Goal: Information Seeking & Learning: Check status

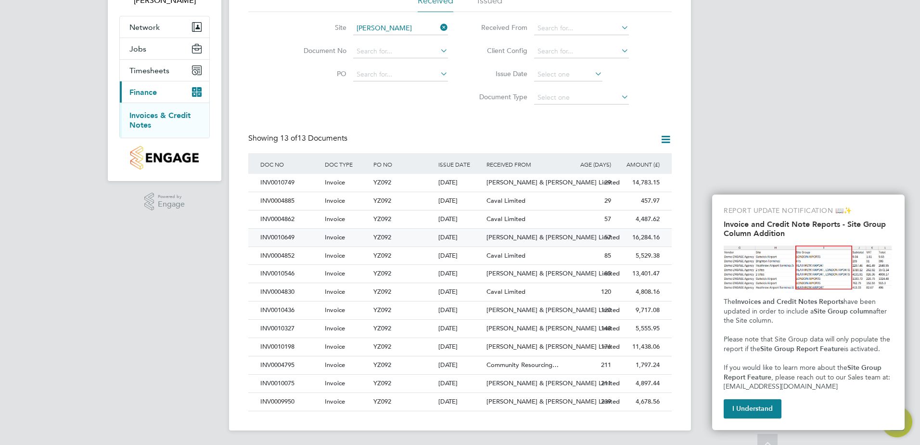
scroll to position [77, 0]
click at [283, 400] on div "INV0009950" at bounding box center [290, 401] width 64 height 18
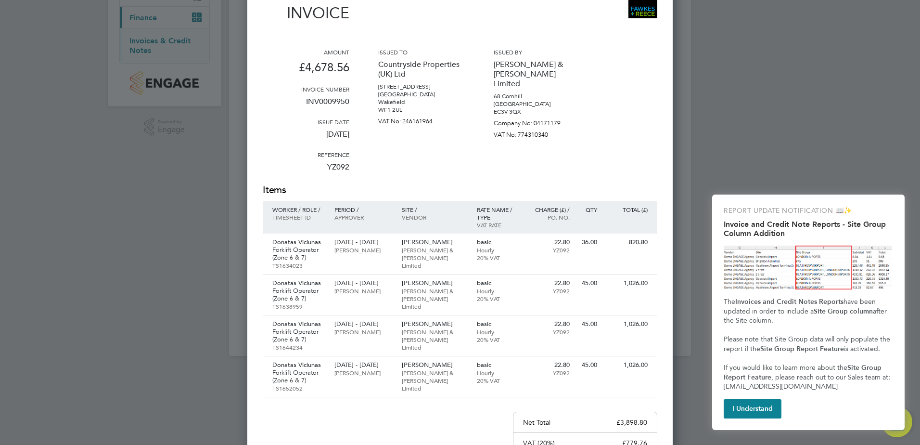
scroll to position [174, 0]
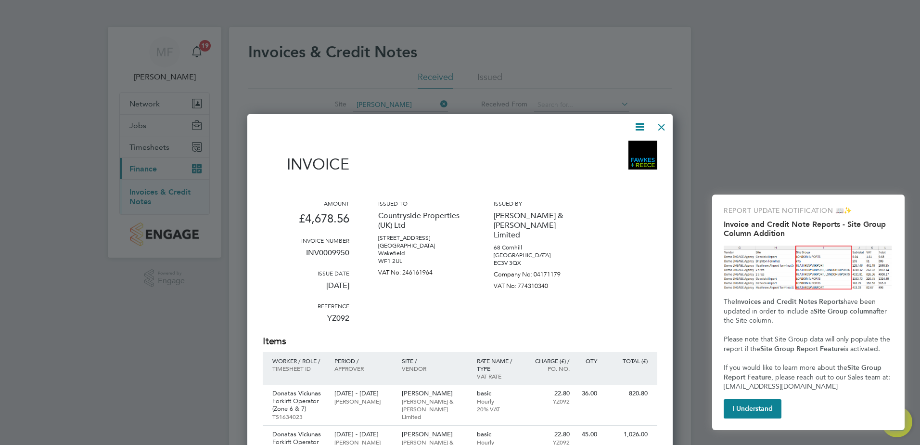
click at [660, 126] on div at bounding box center [661, 124] width 17 height 17
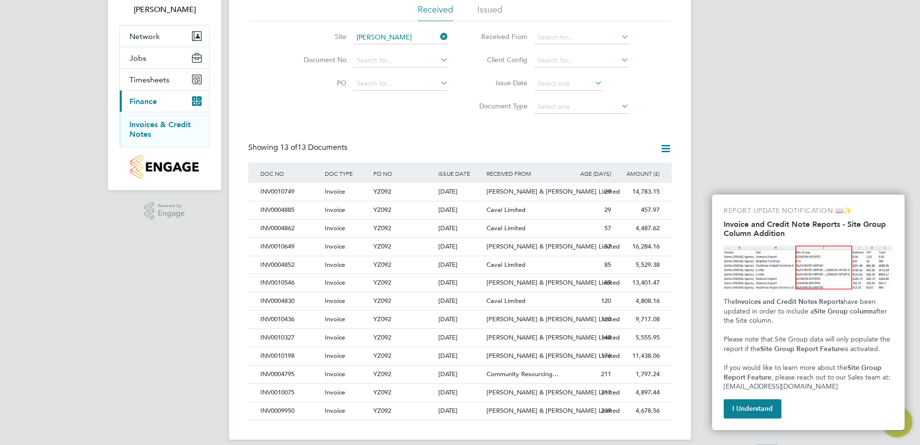
scroll to position [77, 0]
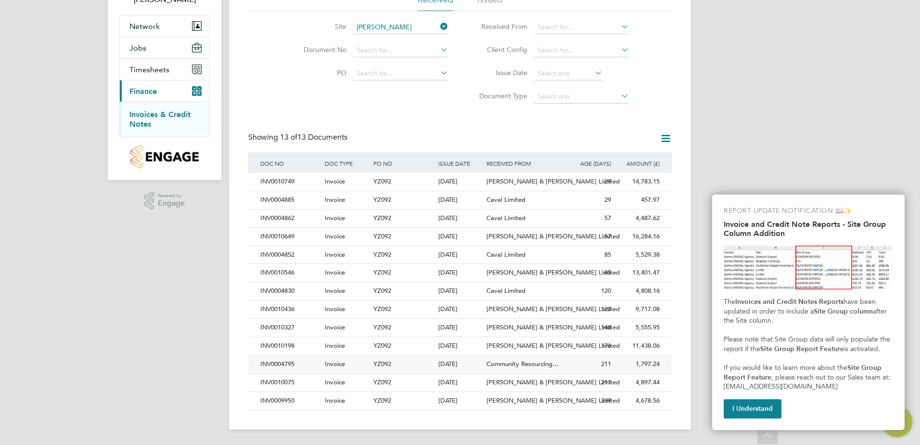
click at [285, 365] on div "INV0004795" at bounding box center [290, 364] width 64 height 18
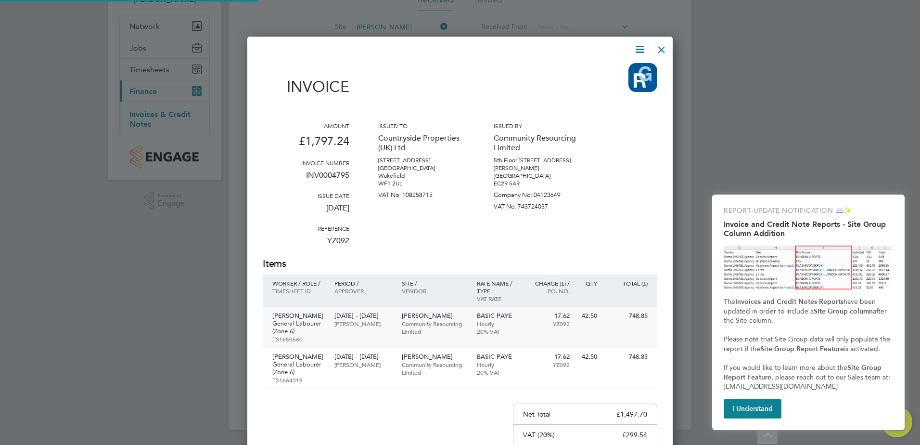
scroll to position [553, 426]
click at [661, 50] on div at bounding box center [661, 46] width 17 height 17
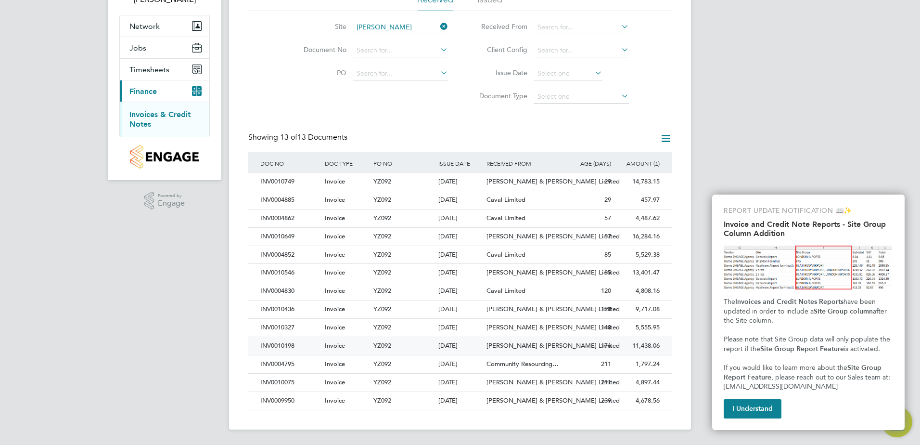
click at [277, 346] on div "INV0010198" at bounding box center [290, 346] width 64 height 18
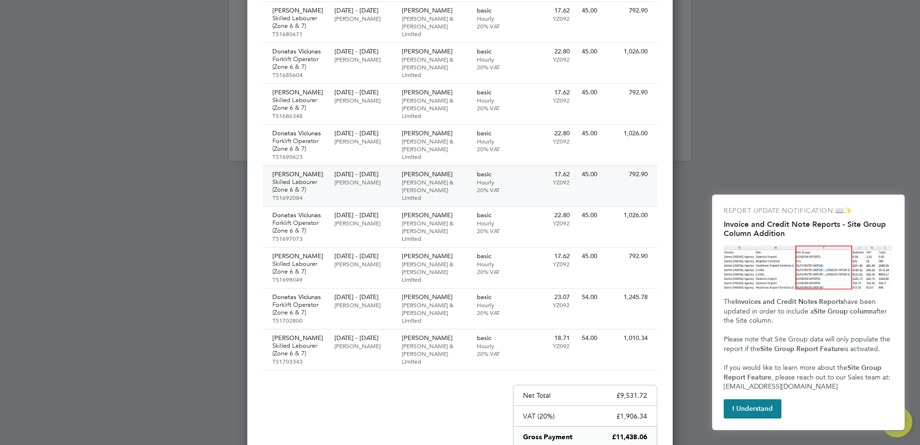
scroll to position [337, 0]
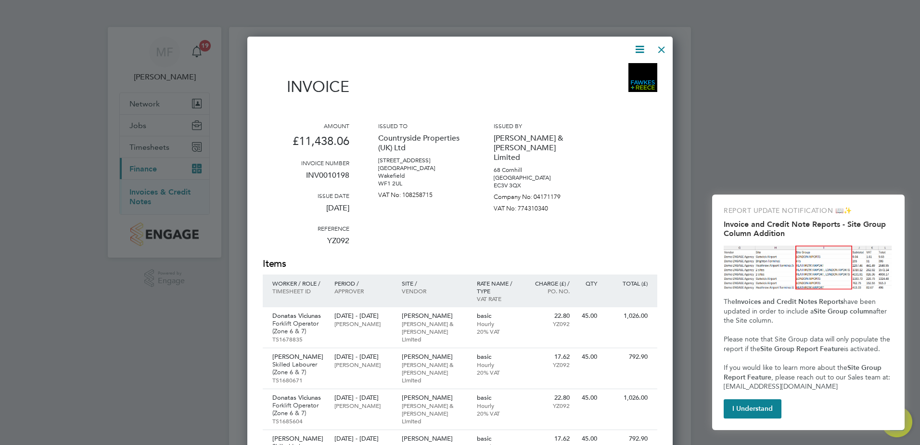
click at [661, 52] on div at bounding box center [661, 46] width 17 height 17
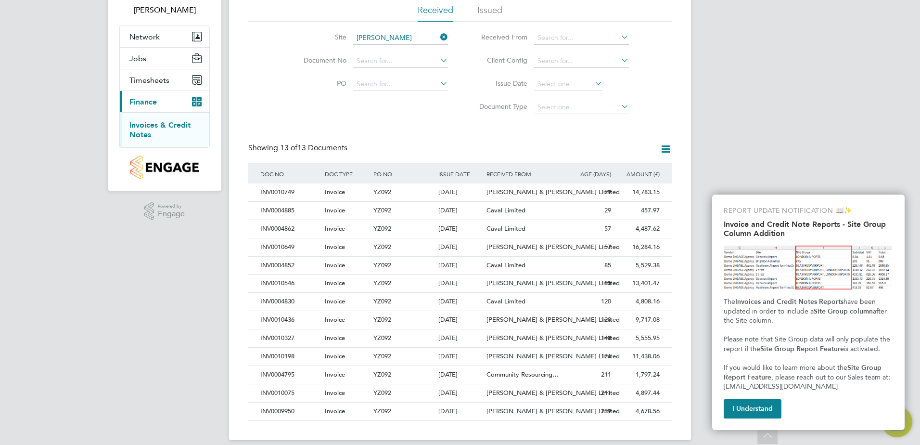
scroll to position [77, 0]
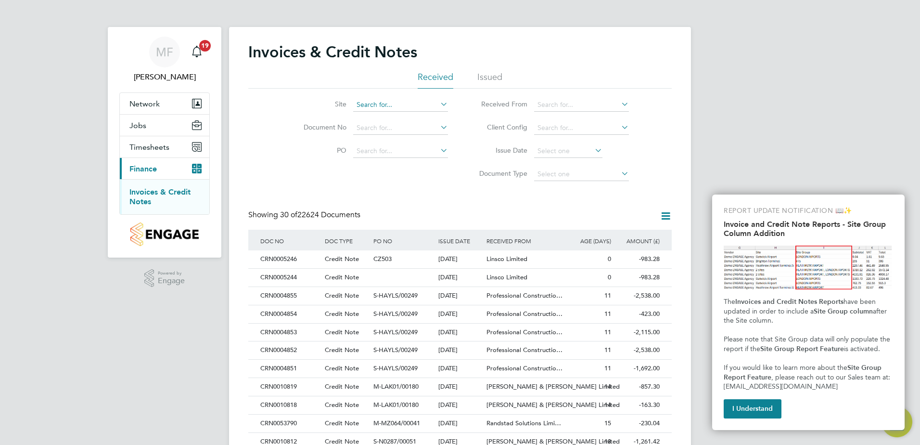
click at [412, 111] on div "Invoices & Credit Notes Received Issued Site Document No PO Status Paid Date Is…" at bounding box center [460, 436] width 462 height 818
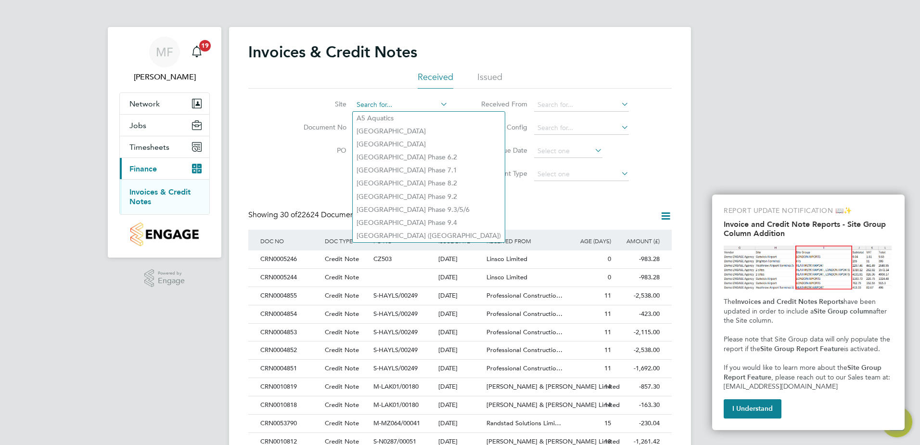
click at [404, 104] on input at bounding box center [400, 104] width 95 height 13
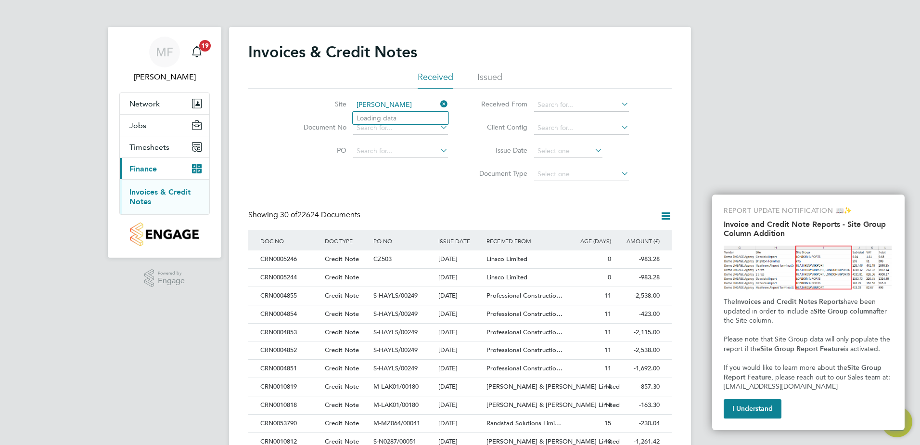
type input "A5 Aquatics"
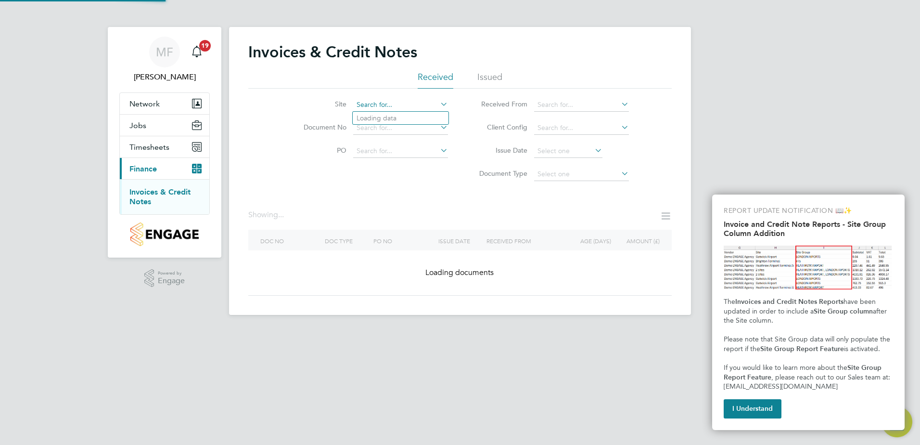
click at [393, 104] on input at bounding box center [400, 104] width 95 height 13
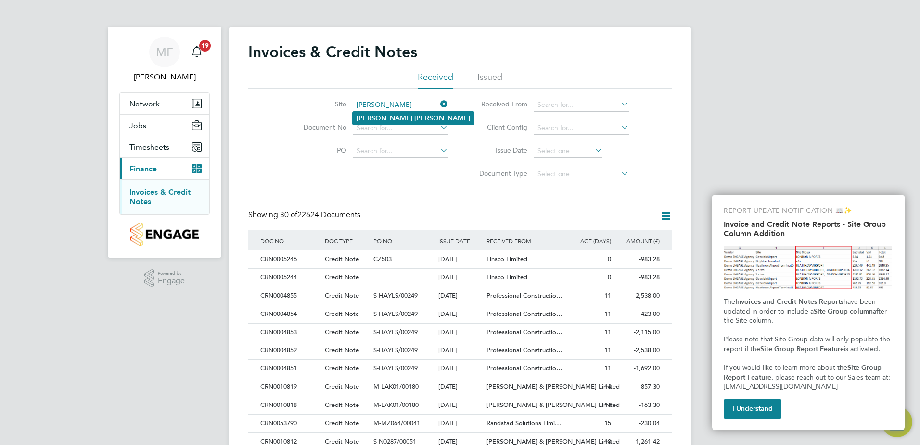
click at [414, 115] on b "[PERSON_NAME]" at bounding box center [442, 118] width 56 height 8
type input "[PERSON_NAME]"
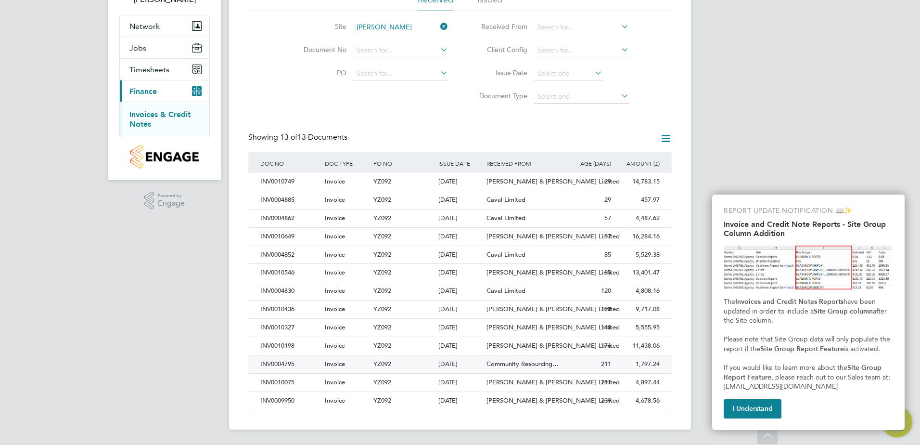
click at [285, 364] on div "INV0004795" at bounding box center [290, 364] width 64 height 18
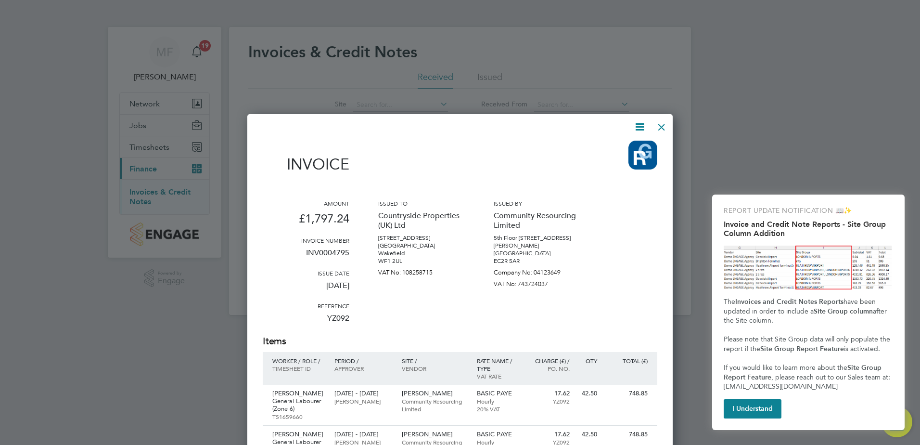
click at [663, 125] on div at bounding box center [661, 124] width 17 height 17
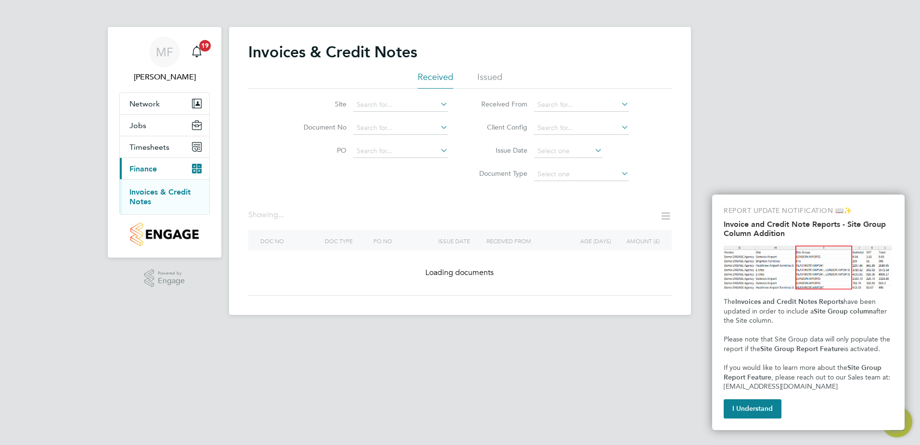
click at [431, 113] on li "Site" at bounding box center [369, 104] width 181 height 23
click at [438, 106] on icon at bounding box center [438, 103] width 0 height 13
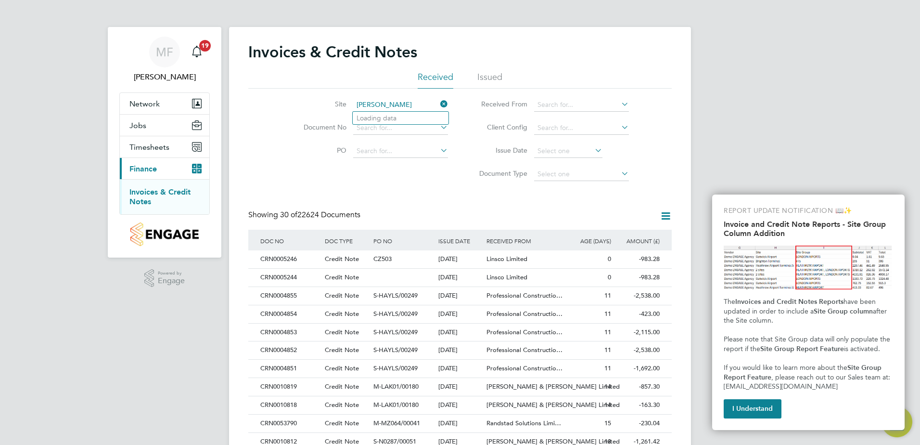
type input "A5 Aquatics"
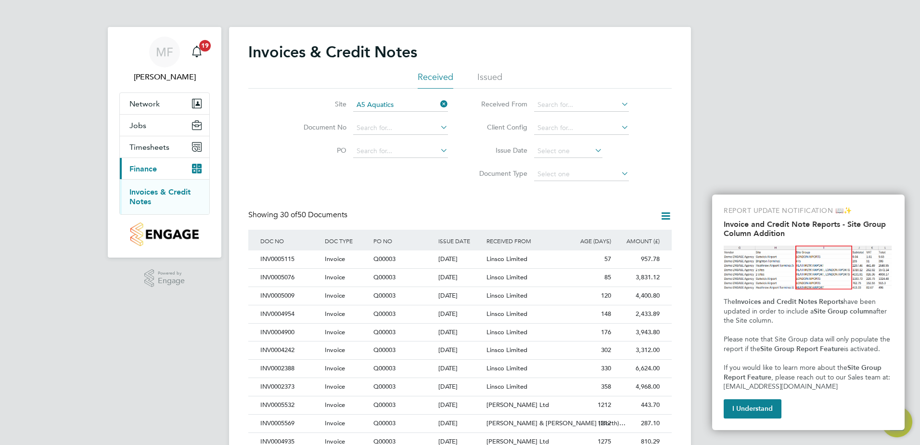
click at [418, 113] on li "Site A5 Aquatics" at bounding box center [369, 104] width 181 height 23
click at [417, 104] on input at bounding box center [400, 104] width 95 height 13
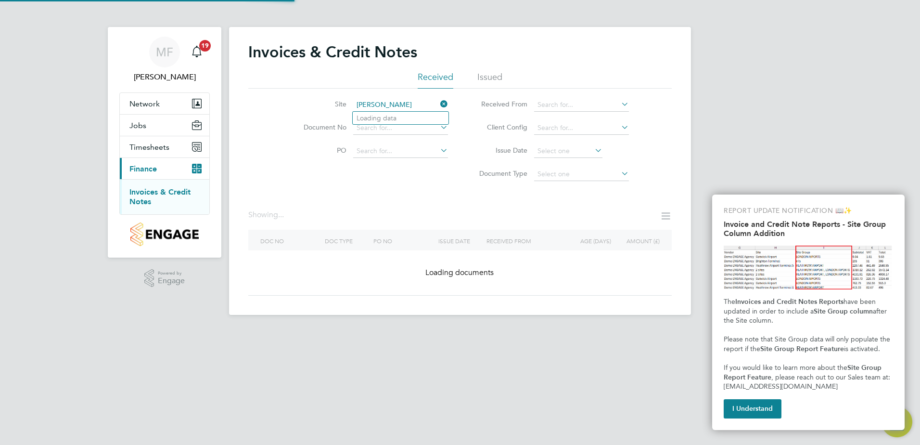
type input "A5 Aquatics"
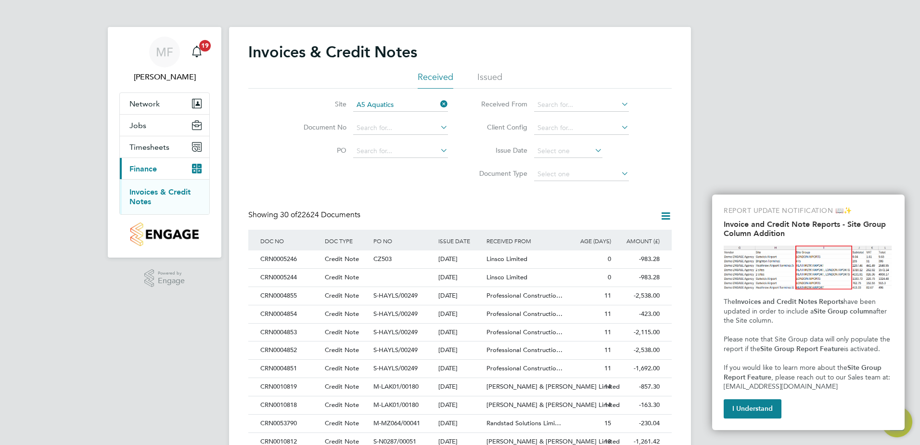
click at [438, 102] on icon at bounding box center [438, 103] width 0 height 13
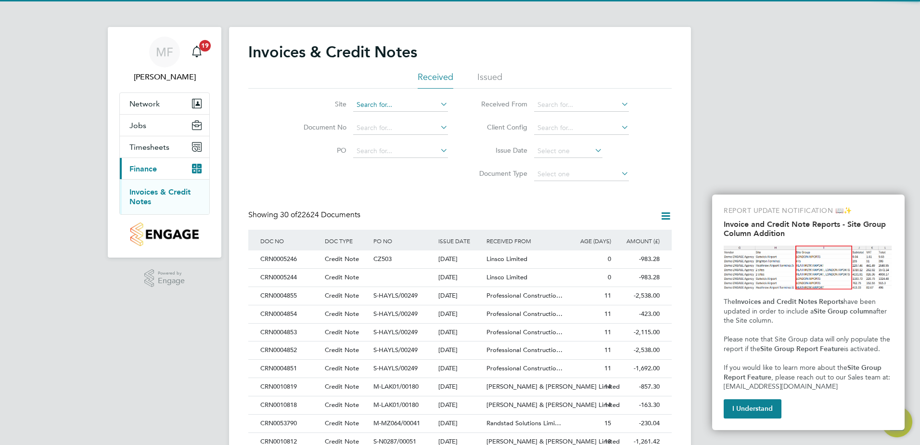
click at [392, 107] on input at bounding box center [400, 104] width 95 height 13
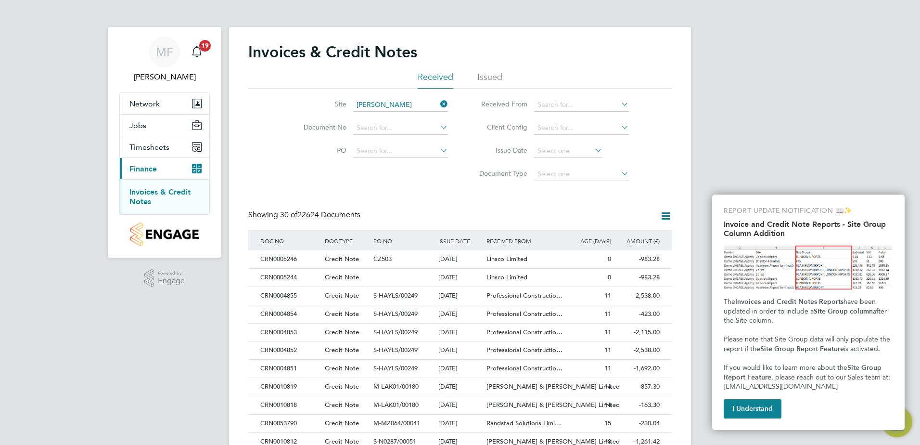
click at [414, 115] on b "[PERSON_NAME]" at bounding box center [442, 118] width 56 height 8
type input "[PERSON_NAME]"
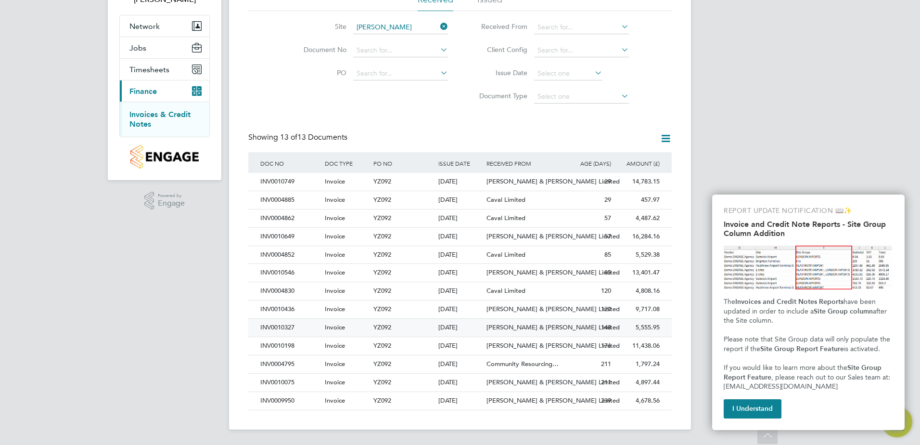
click at [288, 327] on div "INV0010327" at bounding box center [290, 328] width 64 height 18
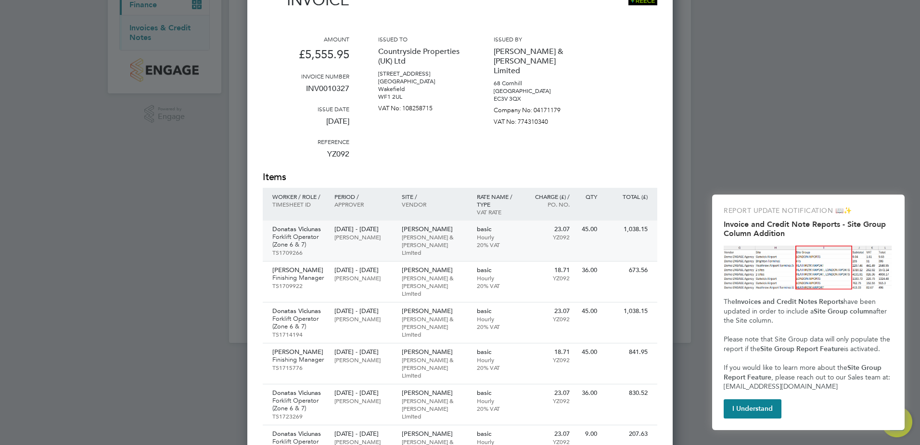
scroll to position [129, 0]
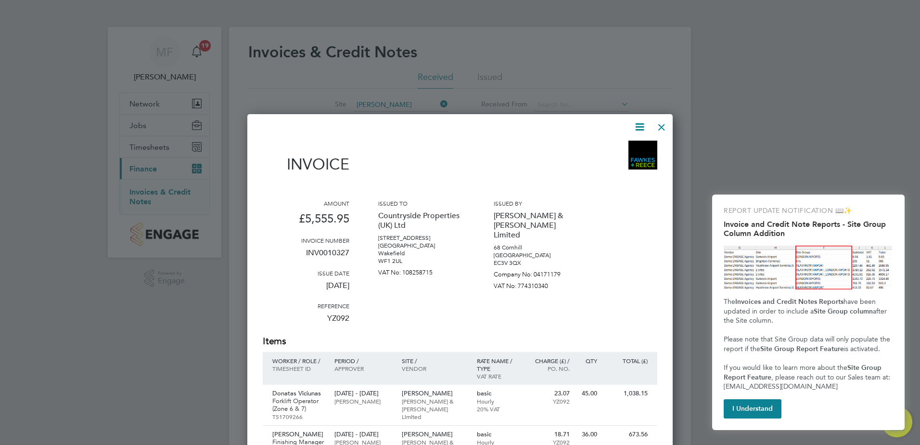
drag, startPoint x: 661, startPoint y: 126, endPoint x: 623, endPoint y: 125, distance: 37.5
click at [660, 126] on div at bounding box center [661, 124] width 17 height 17
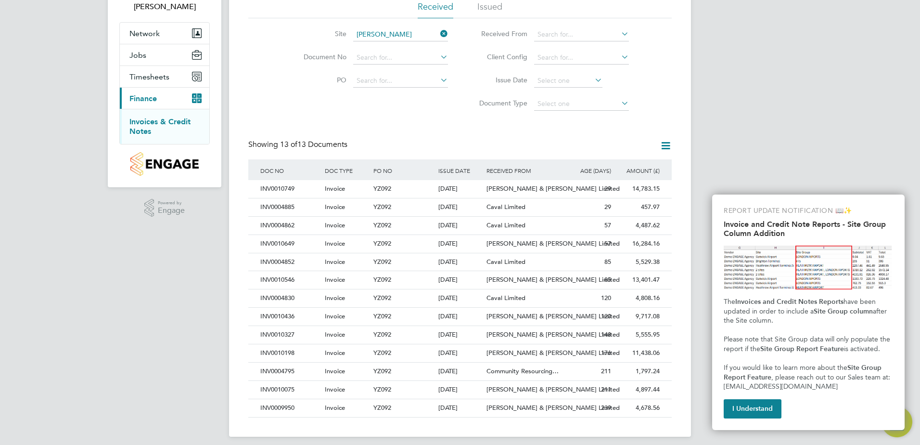
scroll to position [77, 0]
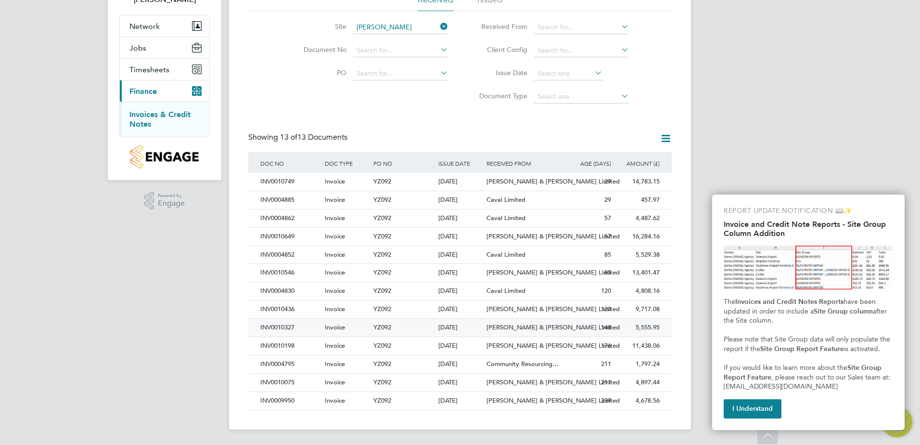
drag, startPoint x: 273, startPoint y: 326, endPoint x: 277, endPoint y: 323, distance: 5.2
click at [273, 325] on div "INV0010327" at bounding box center [290, 328] width 64 height 18
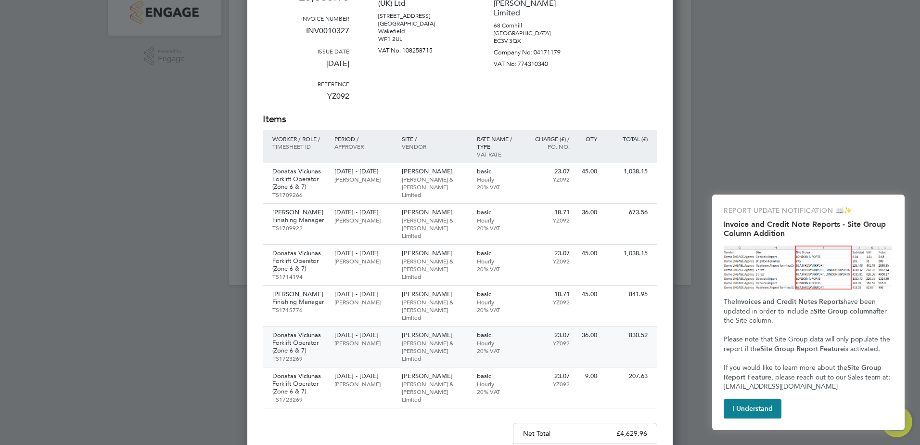
scroll to position [270, 0]
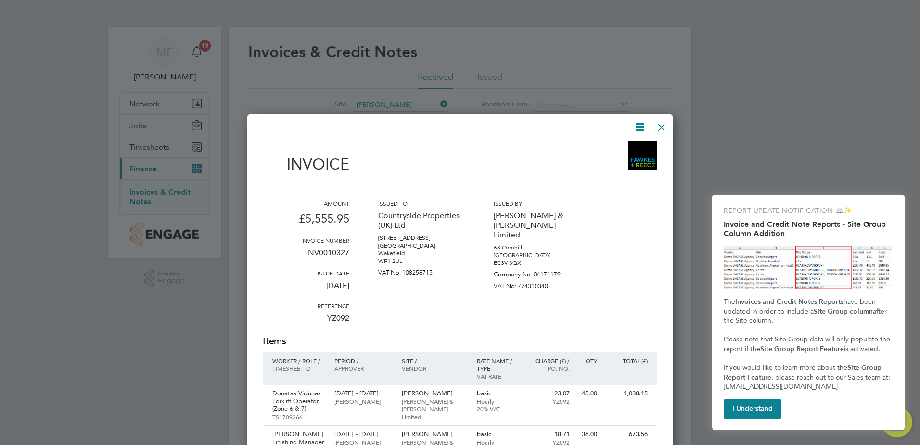
click at [664, 130] on div at bounding box center [661, 124] width 17 height 17
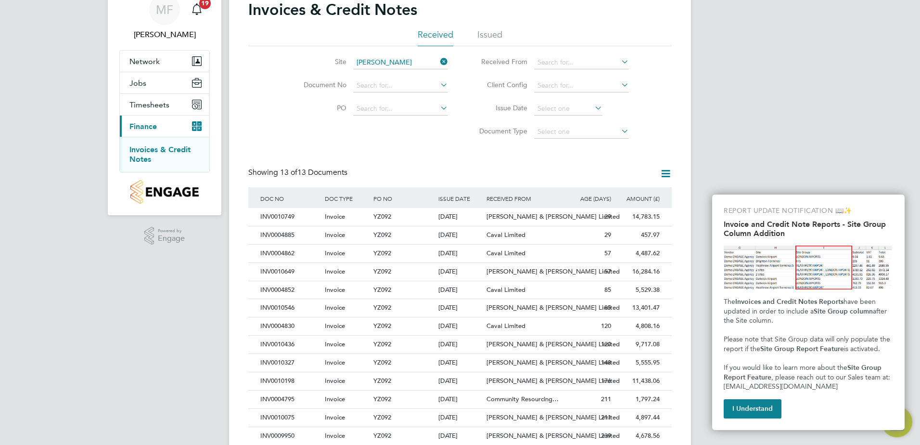
scroll to position [77, 0]
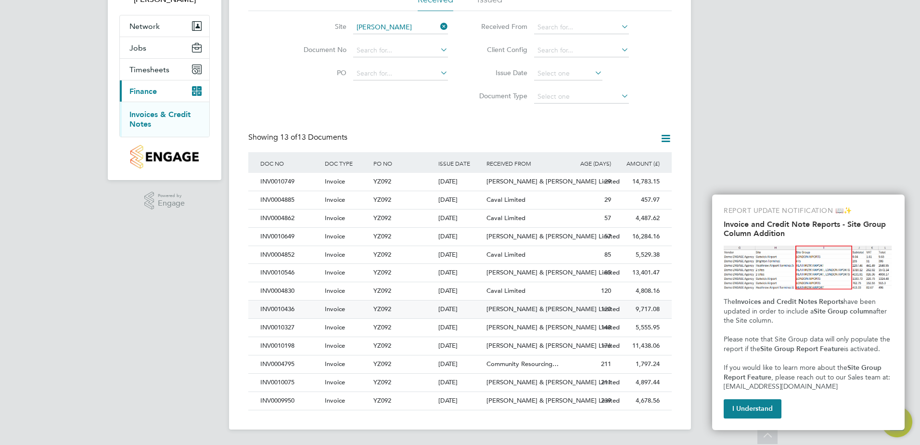
click at [277, 306] on div "INV0010436" at bounding box center [290, 309] width 64 height 18
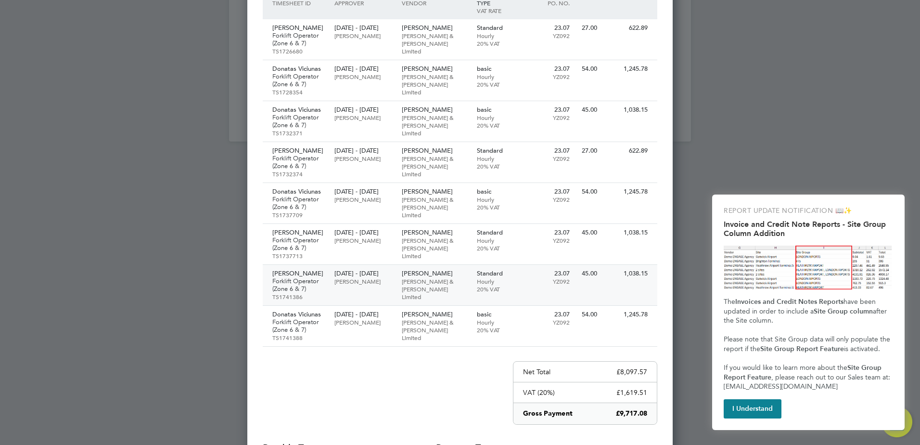
scroll to position [366, 0]
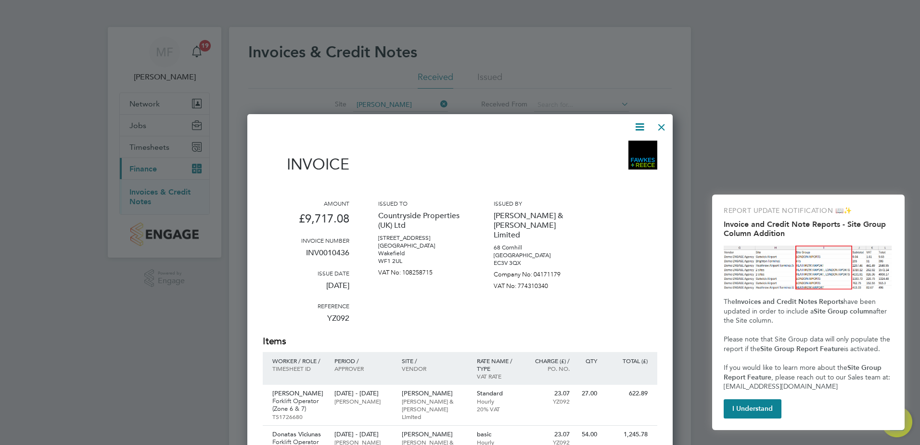
click at [661, 127] on div at bounding box center [661, 124] width 17 height 17
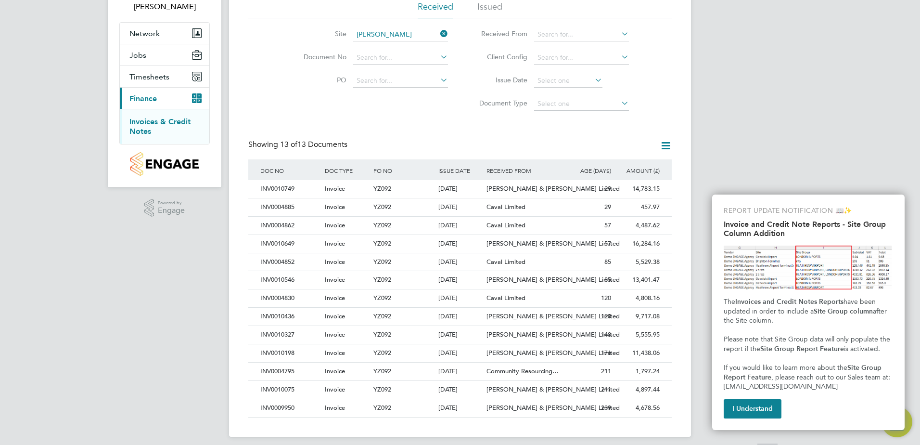
scroll to position [77, 0]
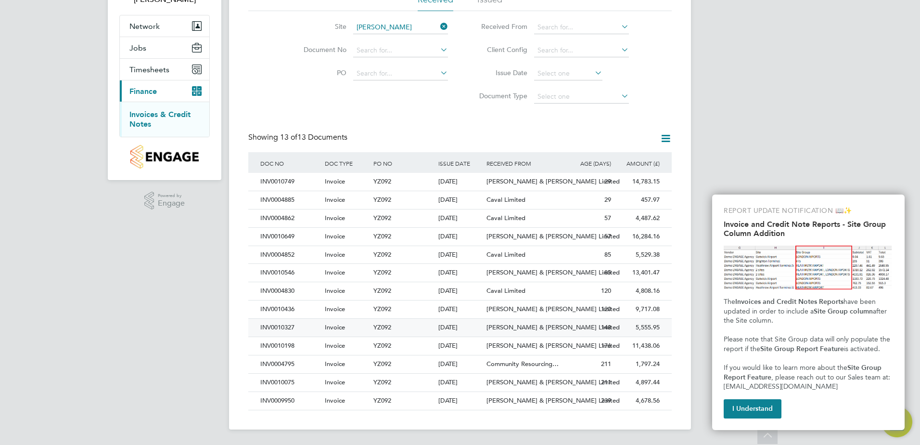
drag, startPoint x: 283, startPoint y: 326, endPoint x: 328, endPoint y: 326, distance: 45.2
click at [283, 326] on div "INV0010327" at bounding box center [290, 328] width 64 height 18
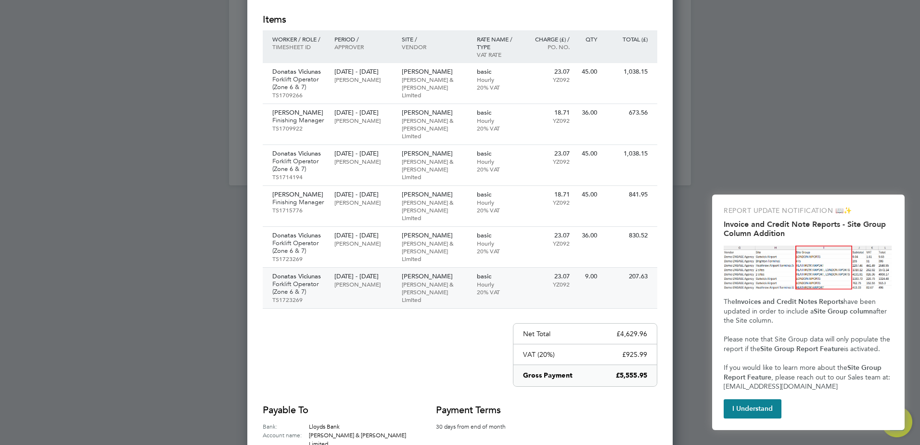
scroll to position [270, 0]
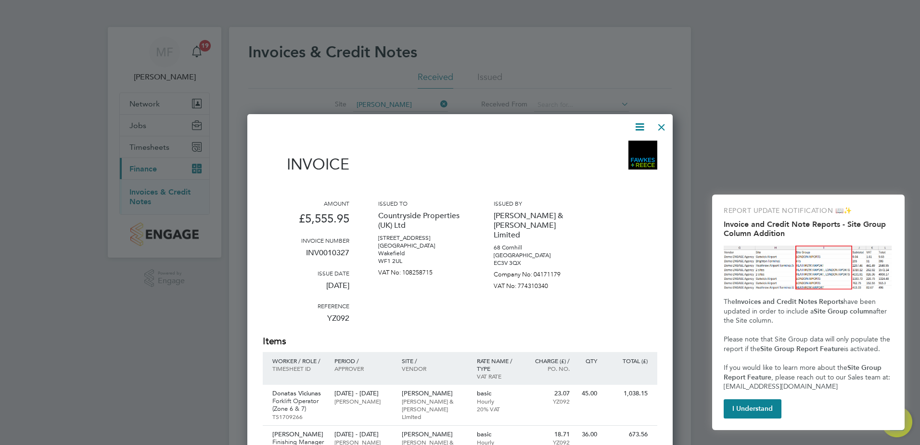
click at [661, 124] on div at bounding box center [661, 124] width 17 height 17
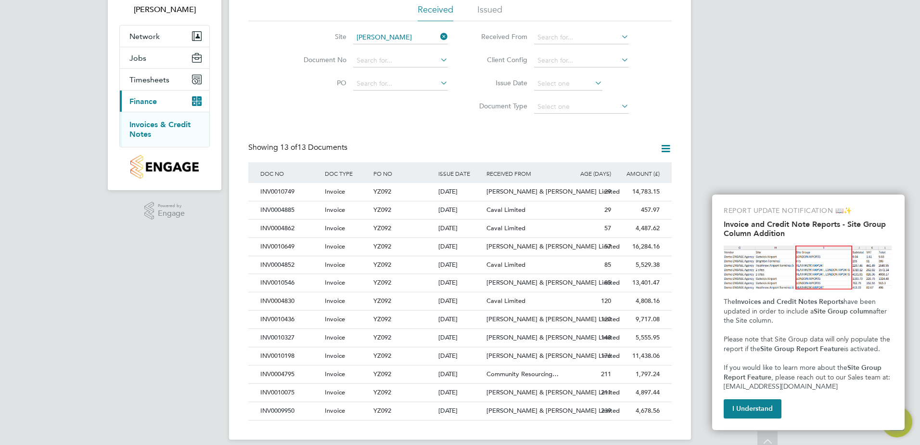
scroll to position [77, 0]
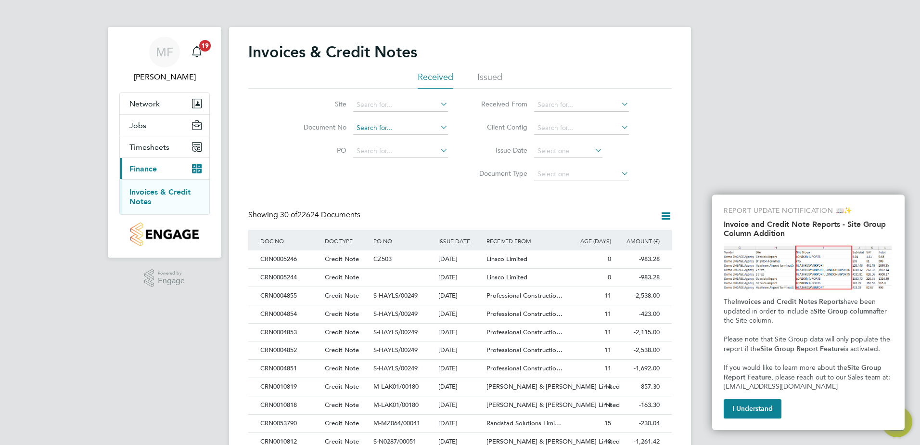
scroll to position [18, 81]
click at [366, 102] on input at bounding box center [400, 104] width 95 height 13
click at [361, 115] on b "[PERSON_NAME]" at bounding box center [385, 118] width 56 height 8
type input "[PERSON_NAME]"
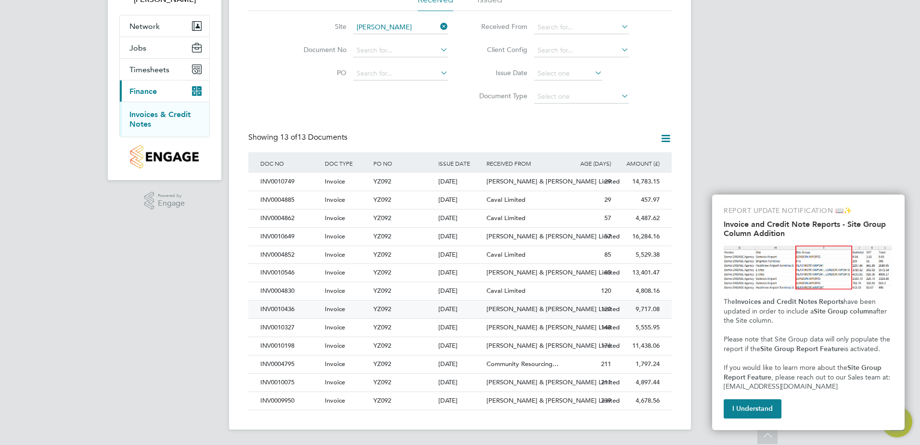
click at [273, 307] on div "INV0010436" at bounding box center [290, 309] width 64 height 18
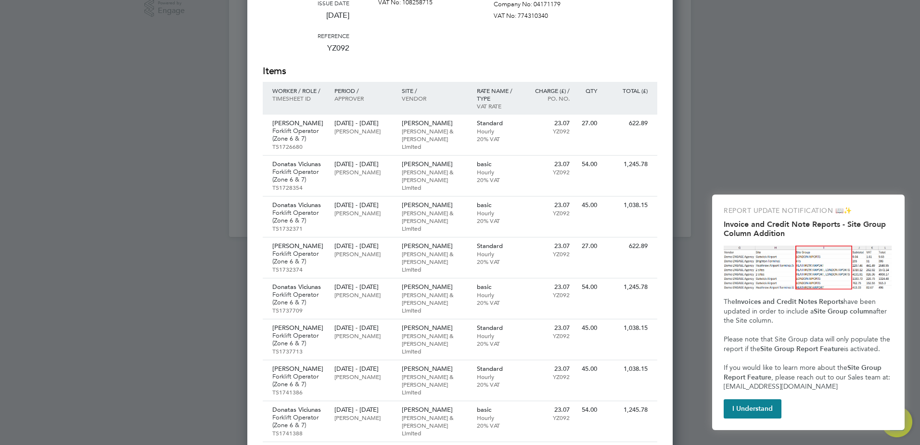
scroll to position [126, 0]
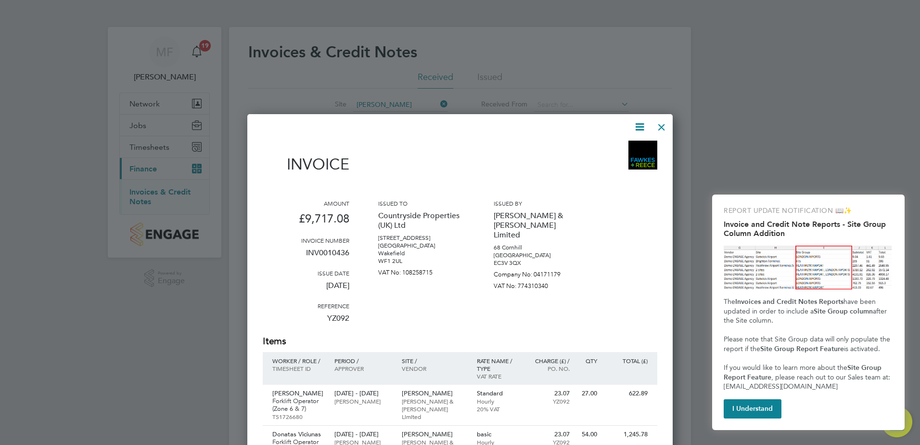
click at [659, 127] on div at bounding box center [661, 124] width 17 height 17
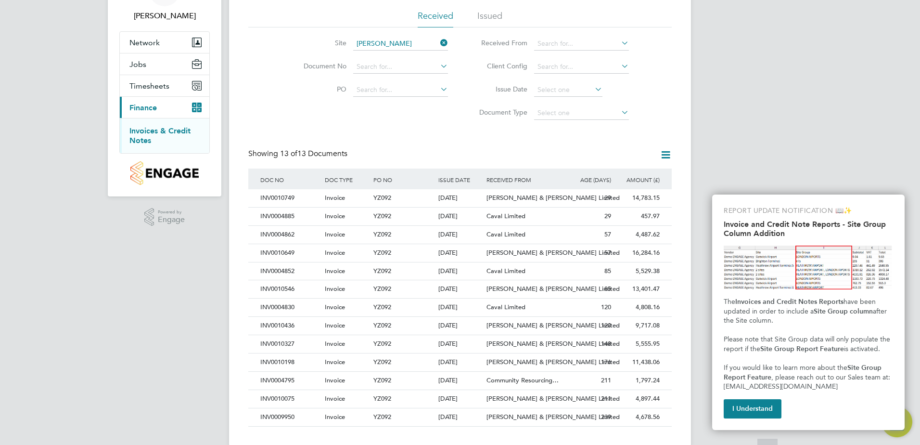
scroll to position [77, 0]
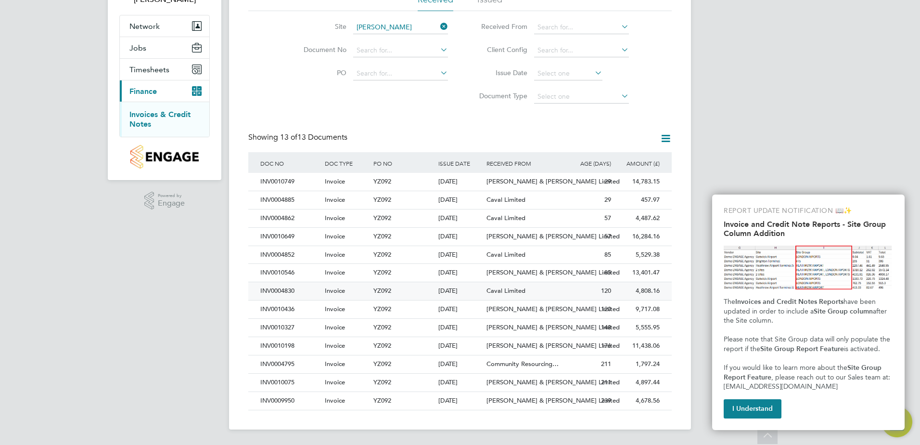
click at [288, 291] on div "INV0004830" at bounding box center [290, 291] width 64 height 18
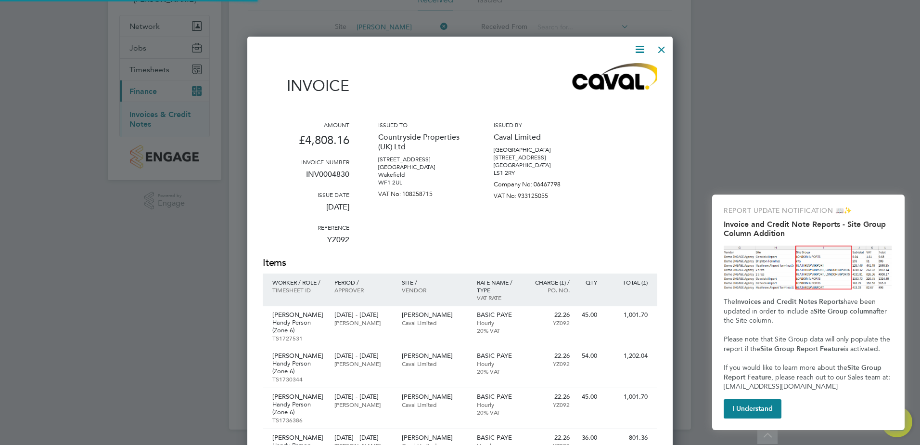
scroll to position [664, 426]
click at [764, 412] on button "I Understand" at bounding box center [753, 408] width 58 height 19
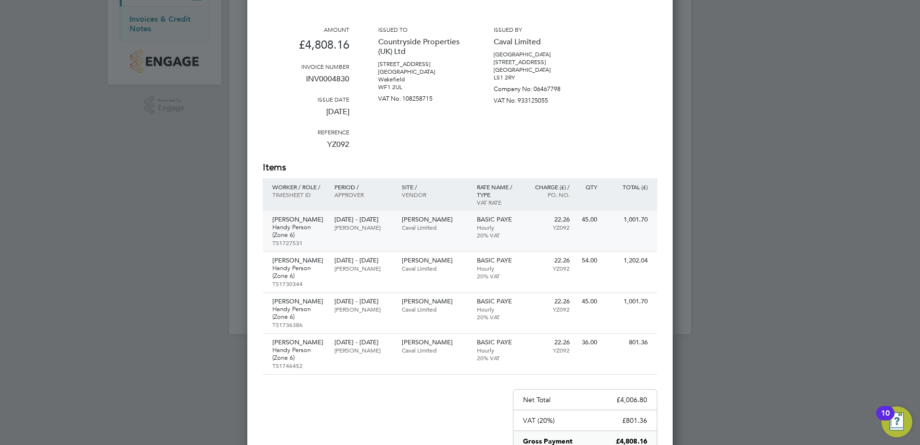
scroll to position [174, 0]
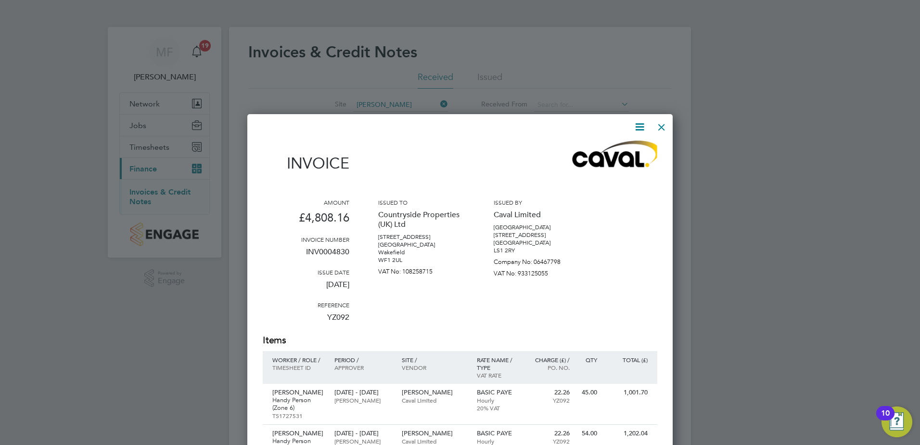
click at [664, 125] on div at bounding box center [661, 124] width 17 height 17
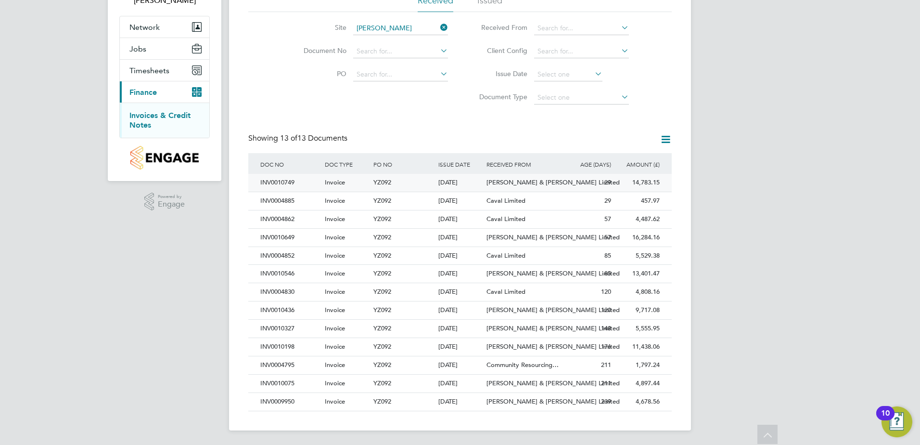
scroll to position [77, 0]
click at [272, 273] on div "INV0010546" at bounding box center [290, 273] width 64 height 18
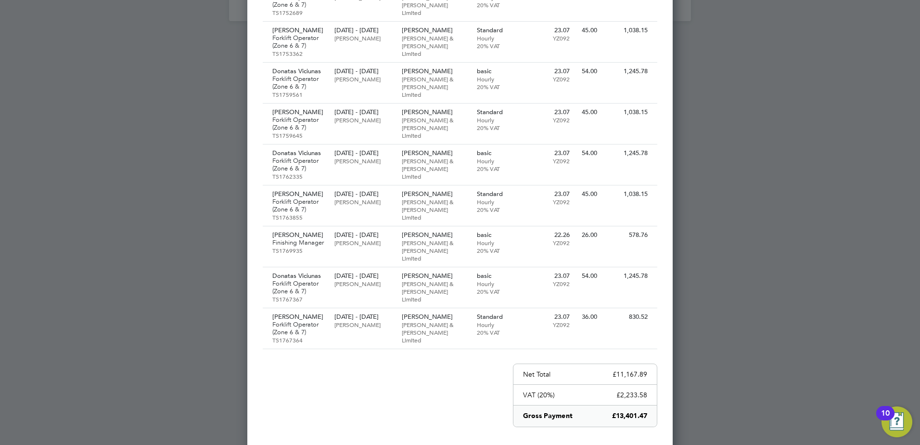
scroll to position [437, 0]
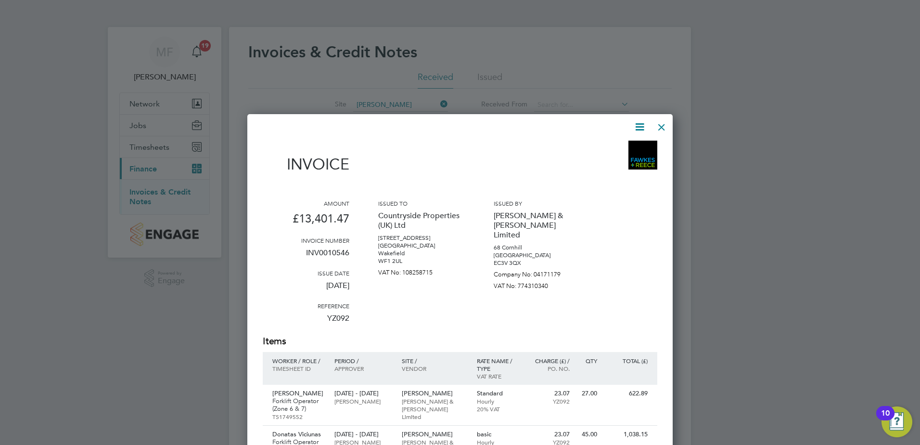
click at [657, 127] on div at bounding box center [661, 124] width 17 height 17
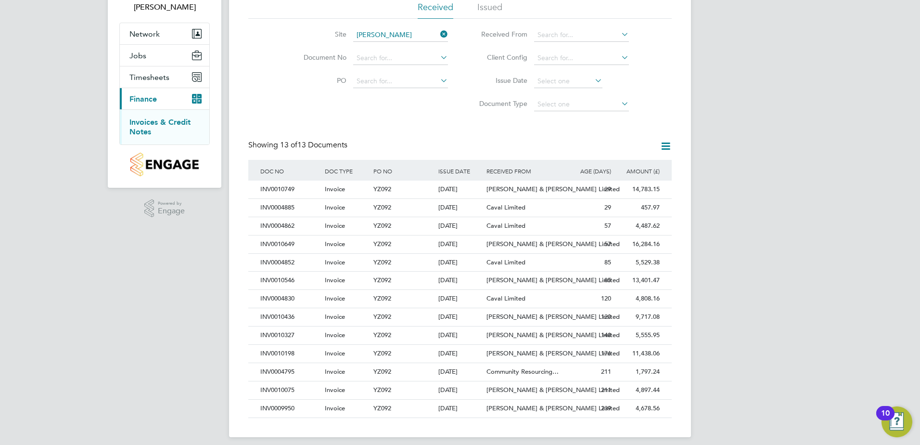
scroll to position [77, 0]
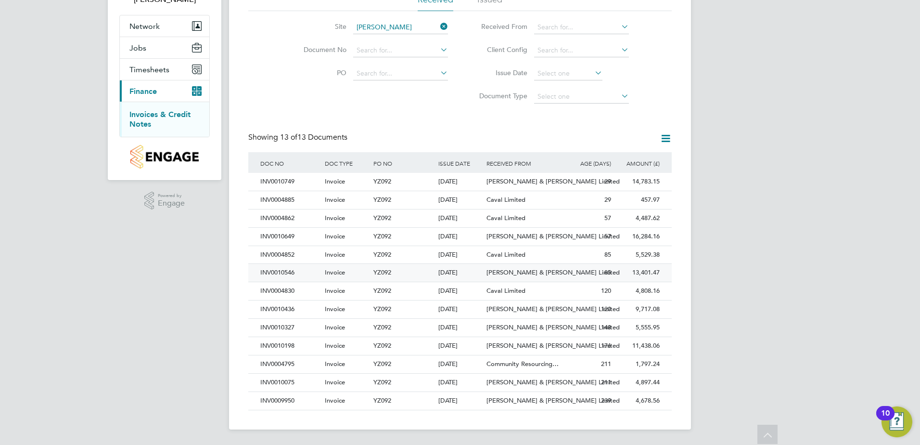
click at [280, 273] on div "INV0010546" at bounding box center [290, 273] width 64 height 18
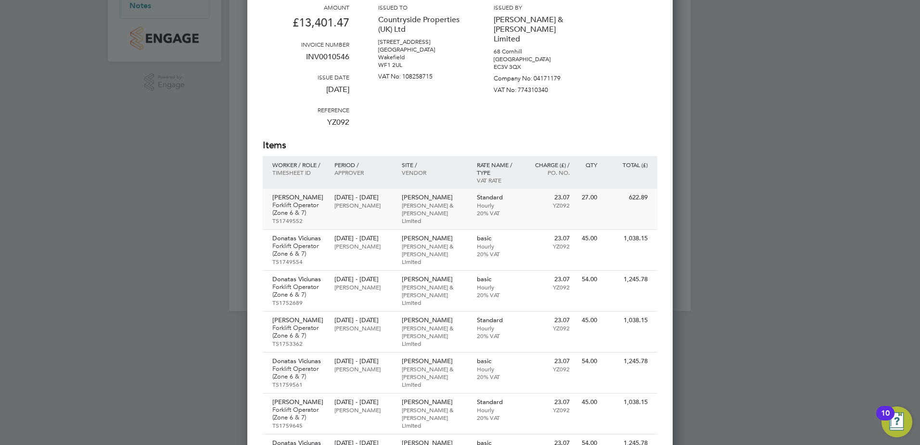
scroll to position [174, 0]
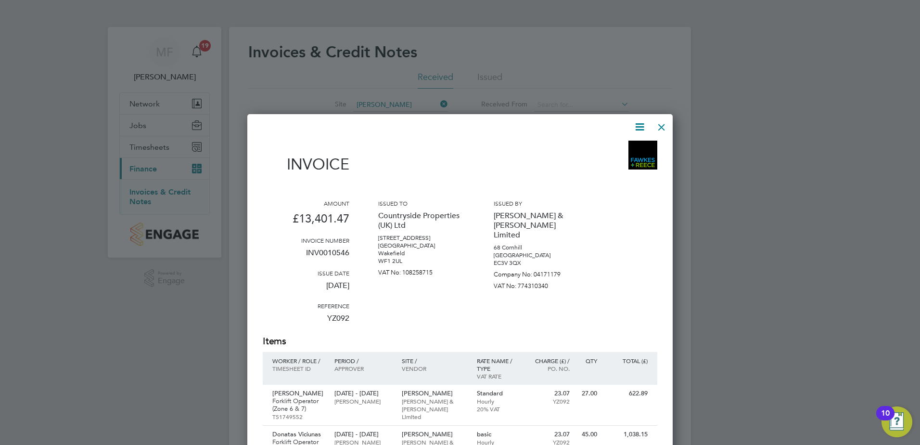
click at [663, 125] on div at bounding box center [661, 124] width 17 height 17
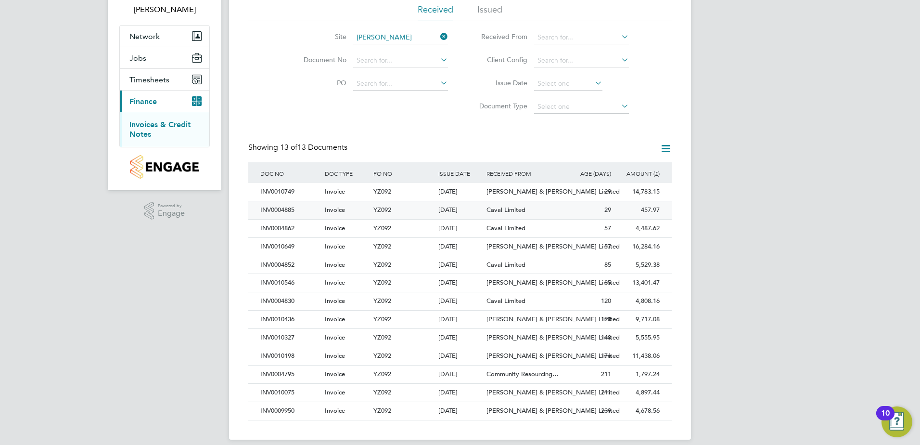
scroll to position [77, 0]
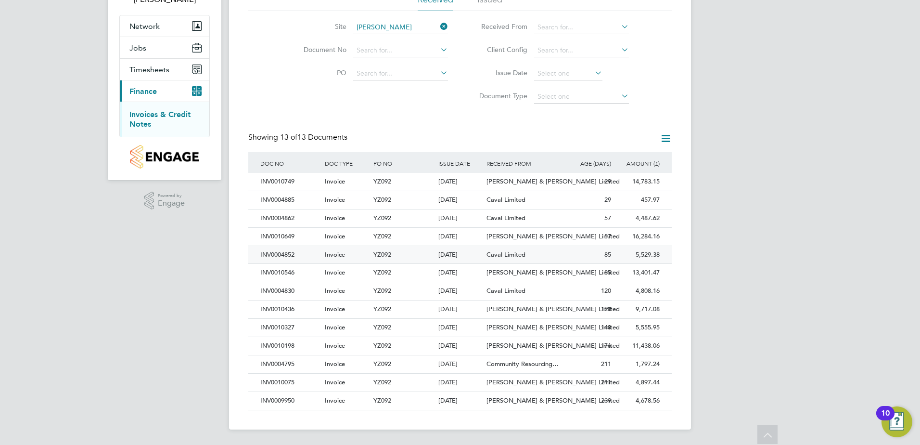
click at [280, 251] on div "INV0004852" at bounding box center [290, 255] width 64 height 18
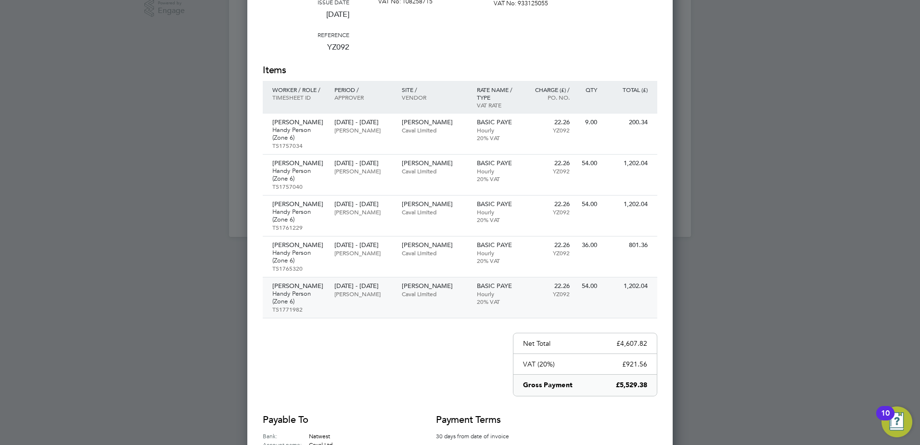
scroll to position [318, 0]
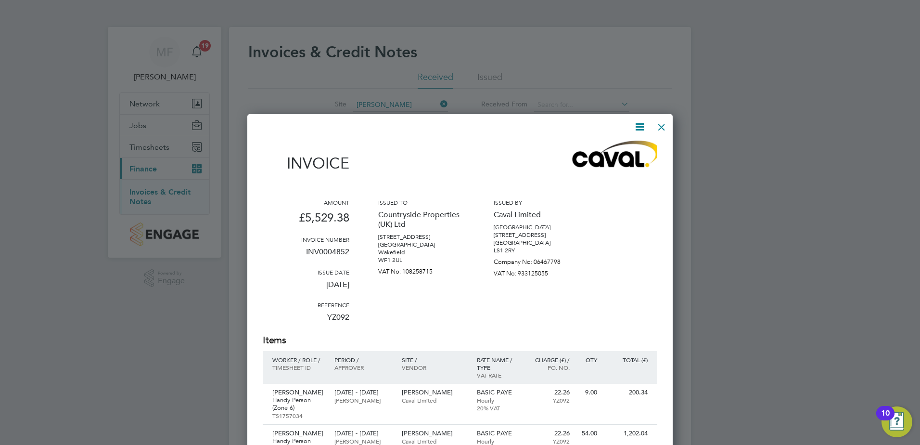
click at [664, 125] on div at bounding box center [661, 124] width 17 height 17
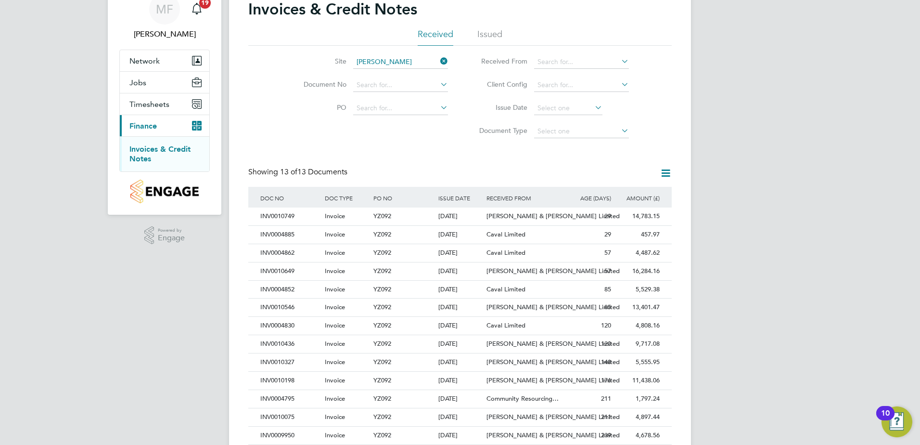
scroll to position [77, 0]
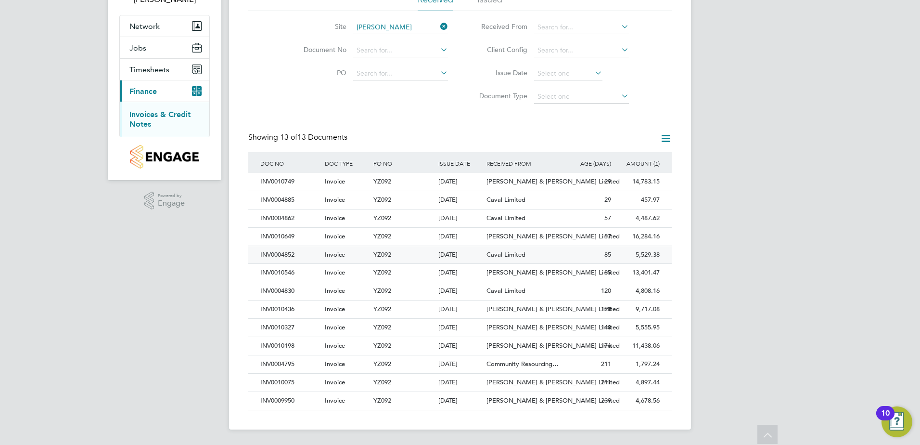
click at [287, 255] on div "INV0004852" at bounding box center [290, 255] width 64 height 18
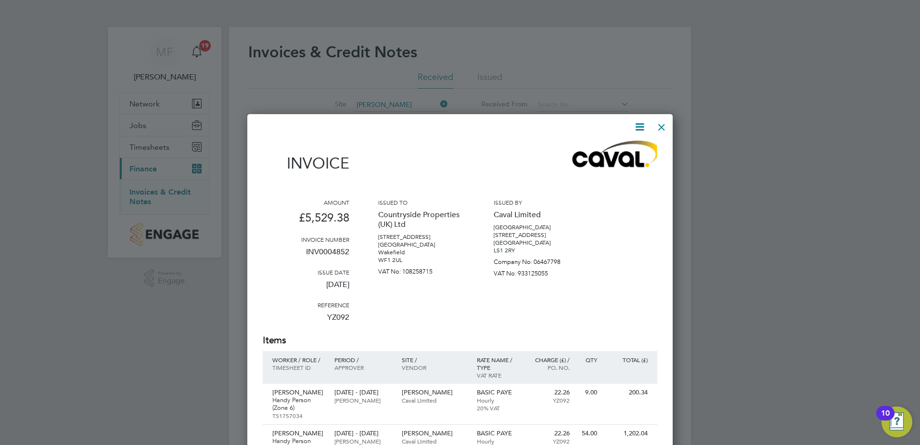
click at [660, 128] on div at bounding box center [661, 124] width 17 height 17
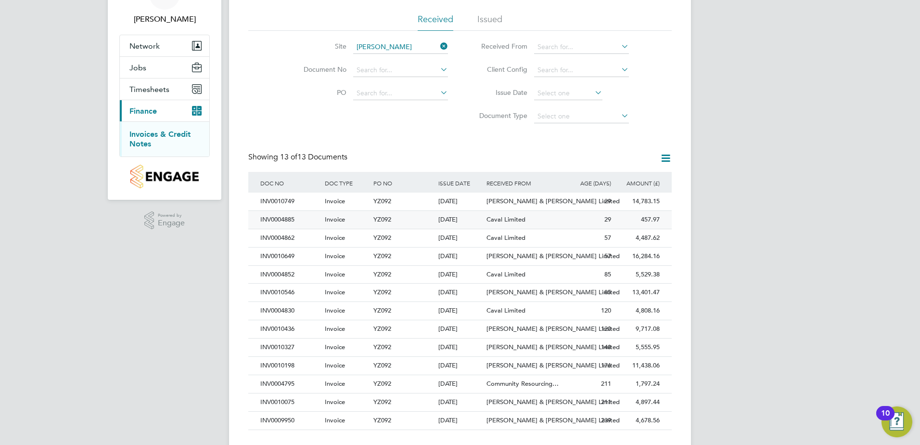
scroll to position [77, 0]
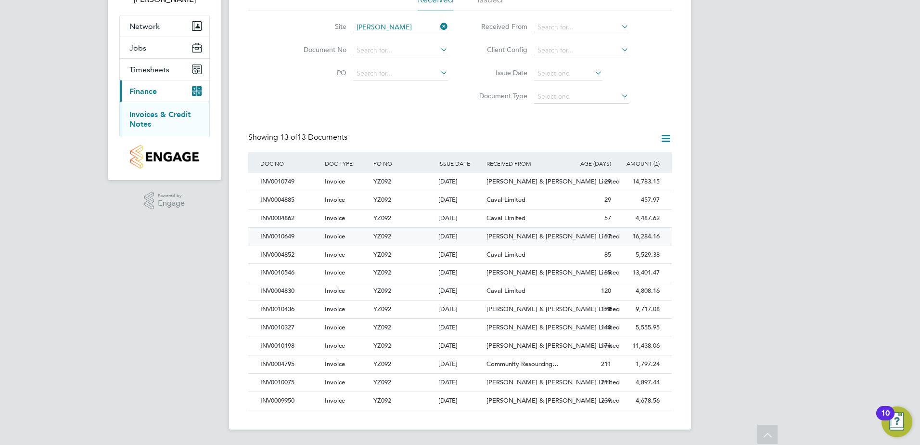
click at [282, 238] on div "INV0010649" at bounding box center [290, 237] width 64 height 18
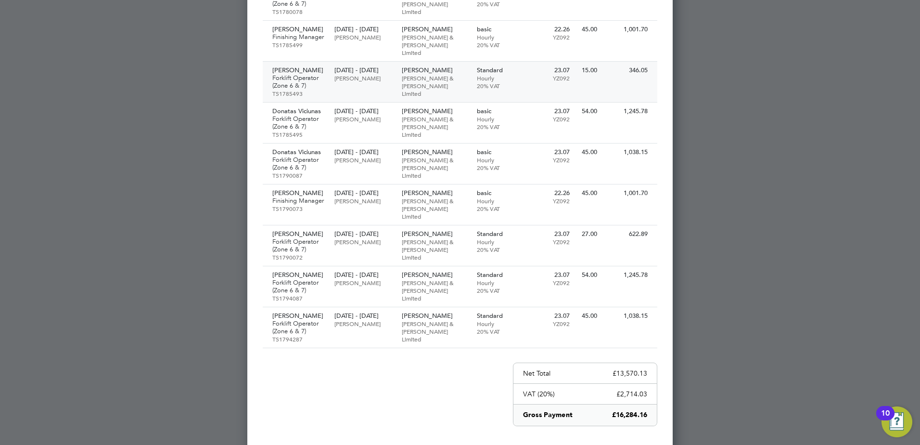
scroll to position [681, 0]
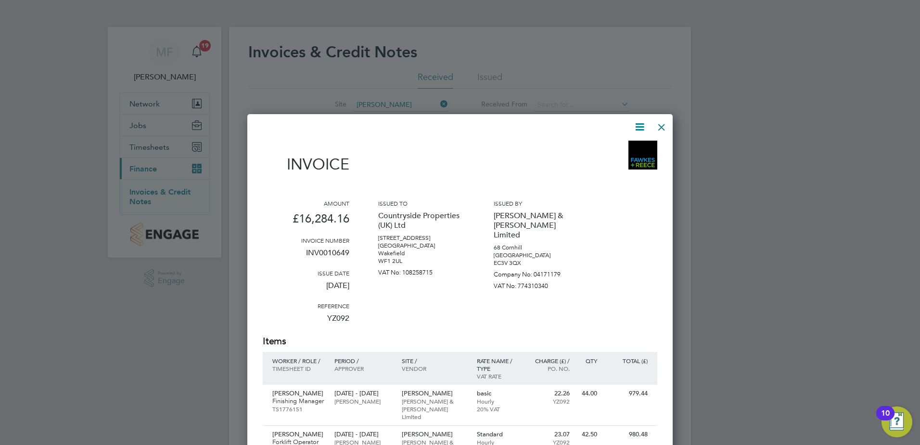
click at [660, 127] on div at bounding box center [661, 124] width 17 height 17
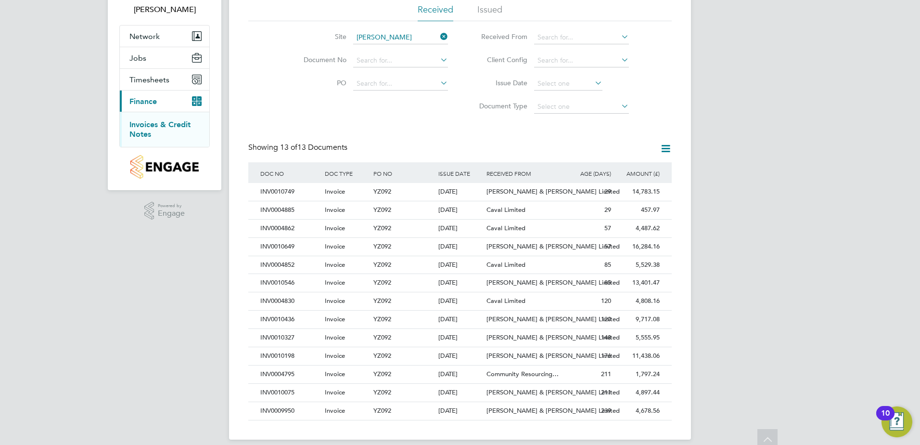
scroll to position [77, 0]
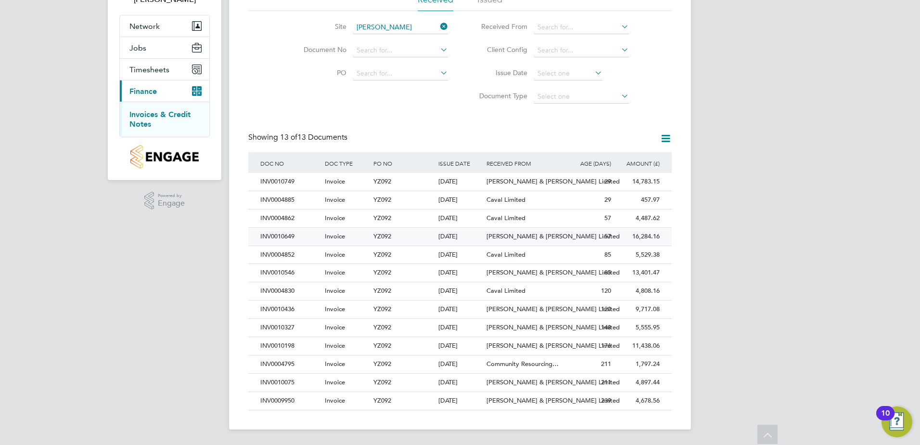
click at [282, 233] on div "INV0010649" at bounding box center [290, 237] width 64 height 18
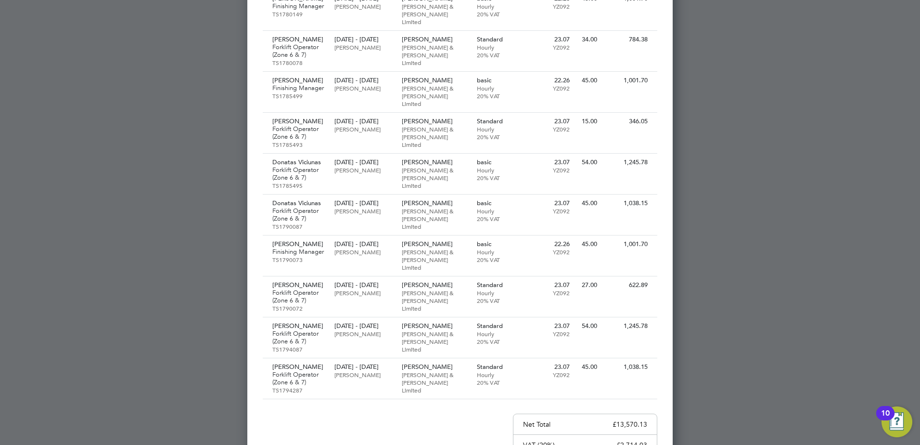
scroll to position [559, 0]
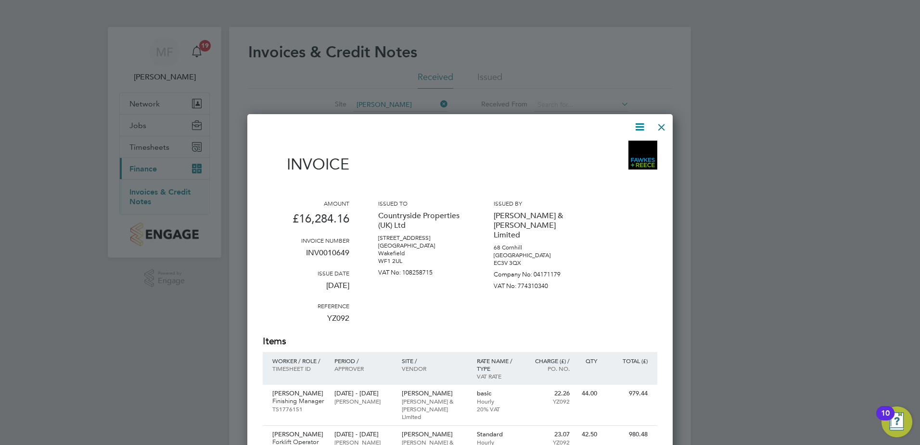
click at [667, 128] on div at bounding box center [661, 124] width 17 height 17
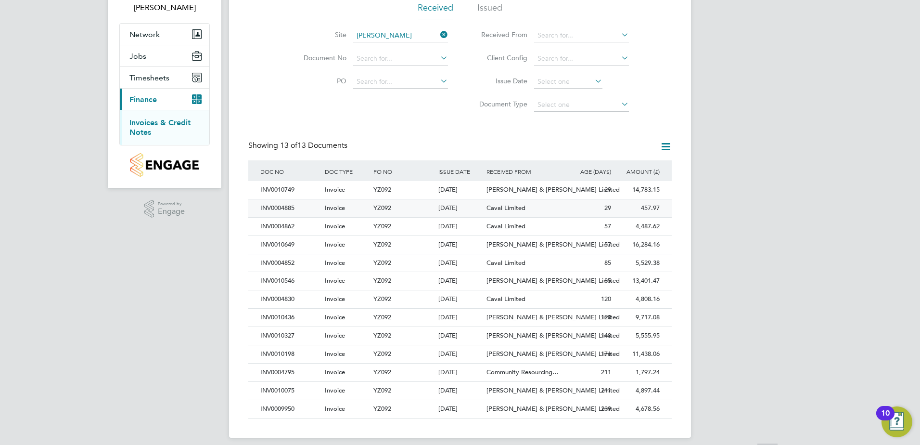
scroll to position [77, 0]
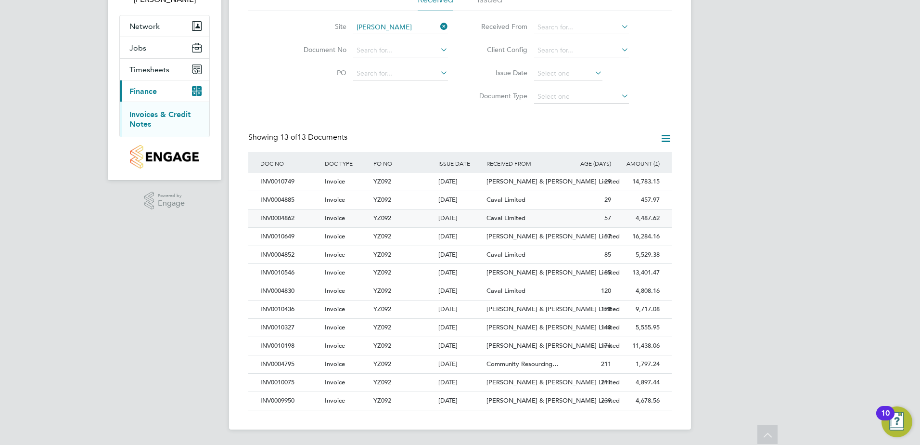
click at [281, 216] on div "INV0004862" at bounding box center [290, 218] width 64 height 18
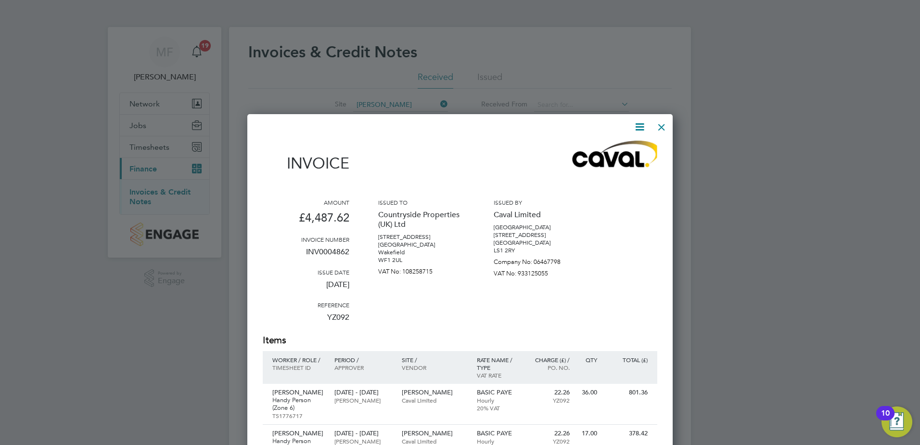
click at [660, 125] on div at bounding box center [661, 124] width 17 height 17
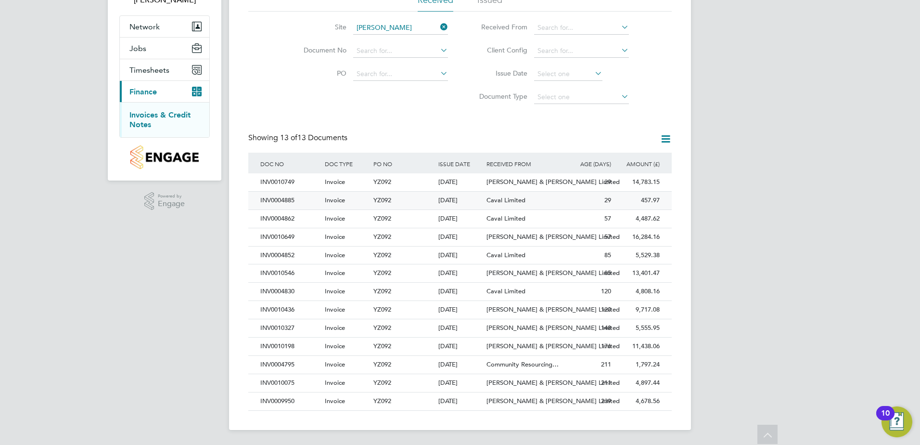
scroll to position [77, 0]
click at [273, 199] on div "INV0004885" at bounding box center [290, 200] width 64 height 18
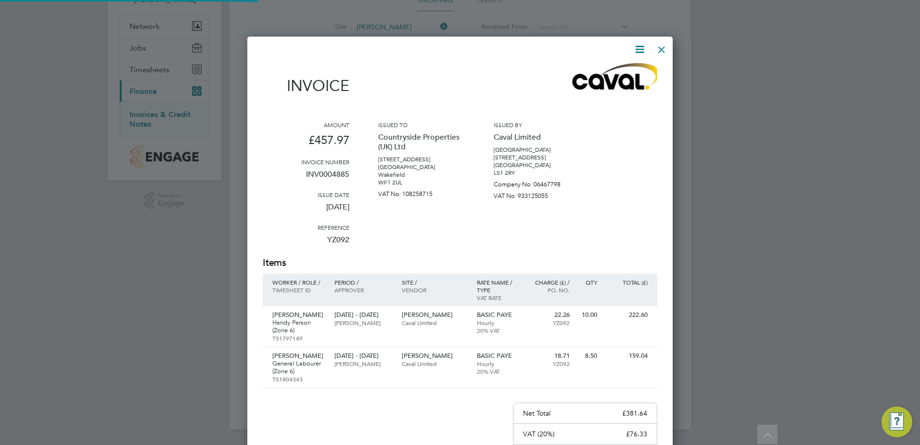
scroll to position [551, 426]
drag, startPoint x: 620, startPoint y: 217, endPoint x: 600, endPoint y: 213, distance: 20.1
click at [620, 217] on div "Amount £457.97 Invoice number INV0004885 Issue date 01 Sep 2025 Reference YZ092…" at bounding box center [460, 188] width 395 height 135
click at [658, 50] on div at bounding box center [661, 46] width 17 height 17
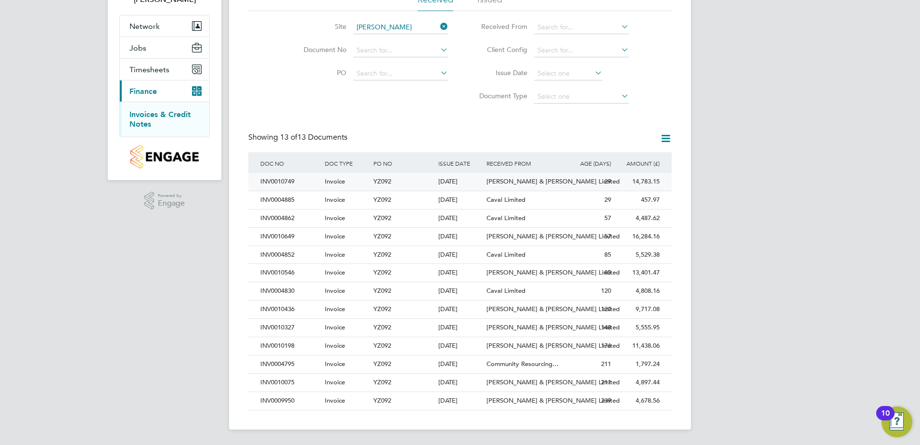
click at [280, 180] on div "INV0010749" at bounding box center [290, 182] width 64 height 18
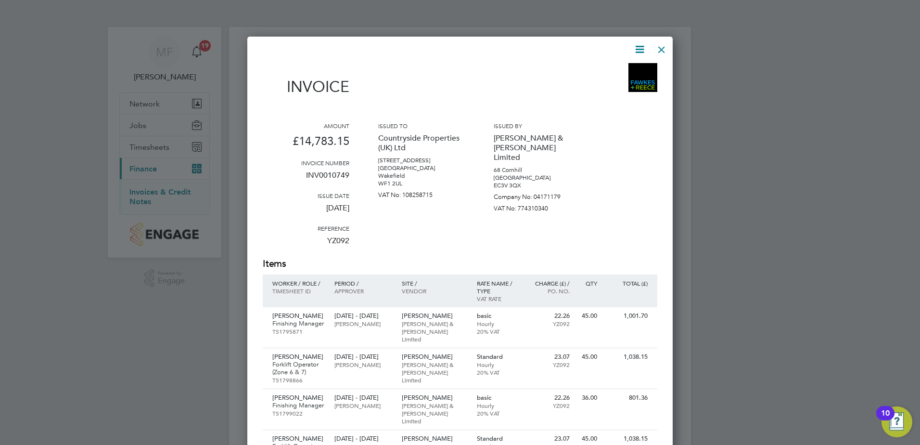
drag, startPoint x: 660, startPoint y: 50, endPoint x: 641, endPoint y: 60, distance: 21.3
click at [660, 50] on div at bounding box center [661, 46] width 17 height 17
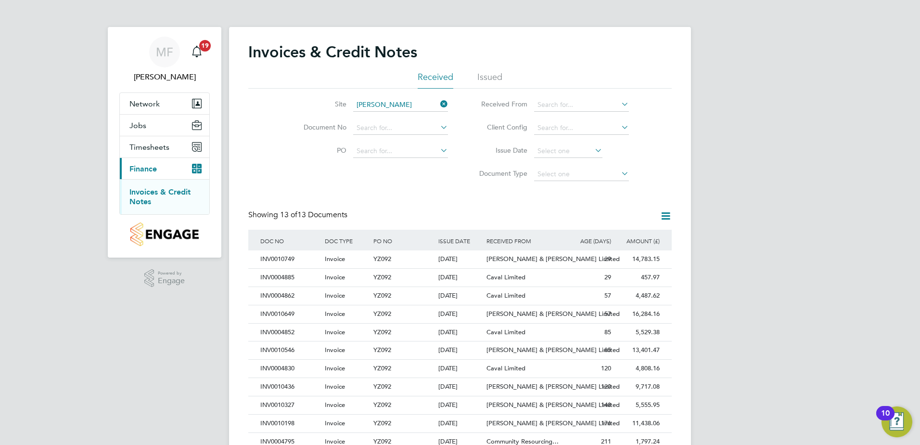
click at [197, 168] on icon "Main navigation" at bounding box center [199, 166] width 4 height 4
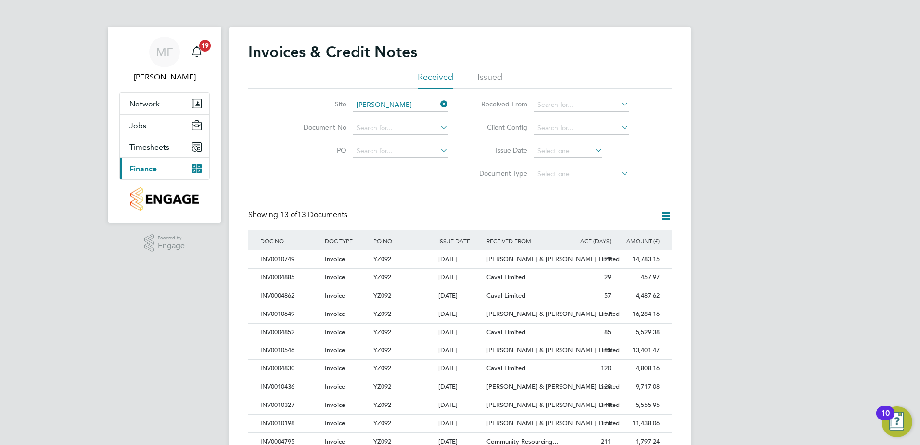
click at [195, 168] on icon "Main navigation" at bounding box center [196, 168] width 9 height 9
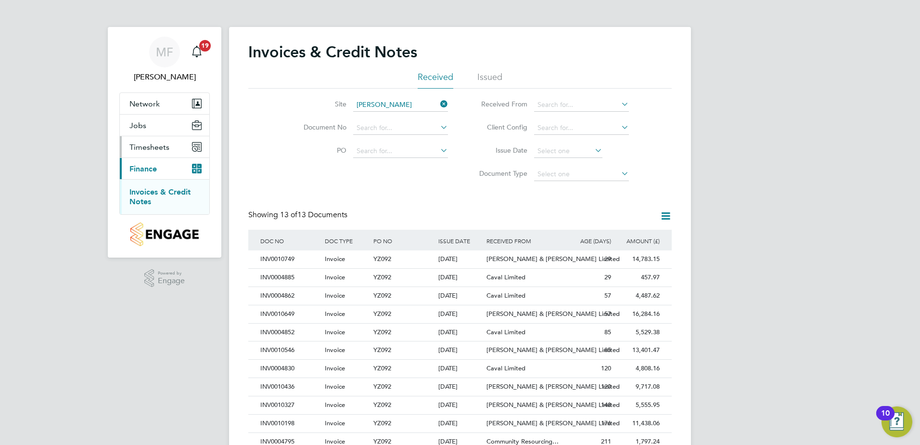
click at [154, 153] on button "Timesheets" at bounding box center [164, 146] width 89 height 21
click at [151, 172] on link "Timesheets" at bounding box center [149, 170] width 40 height 9
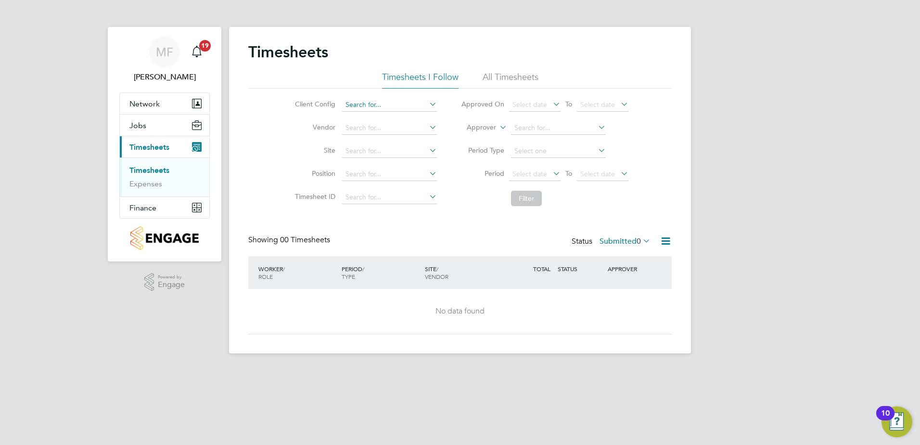
click at [378, 106] on input at bounding box center [389, 104] width 95 height 13
